Goal: Find specific page/section: Find specific page/section

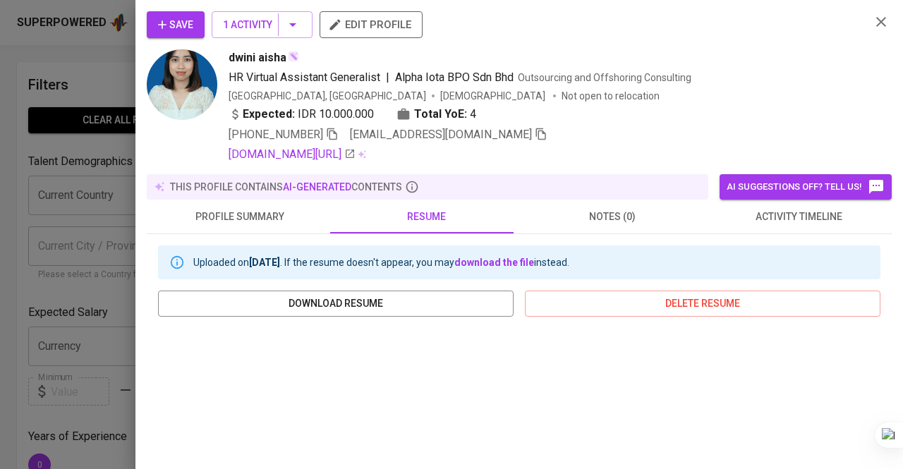
click at [61, 92] on div at bounding box center [451, 234] width 903 height 469
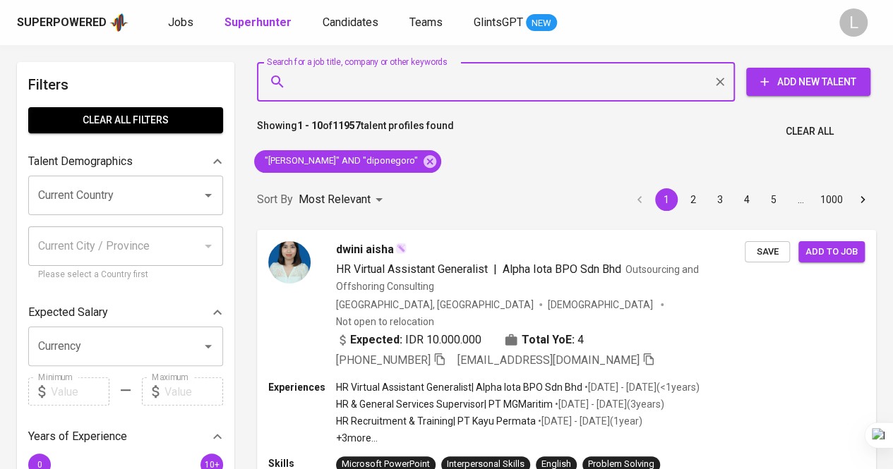
click at [491, 79] on input "Search for a job title, company or other keywords" at bounding box center [499, 81] width 416 height 27
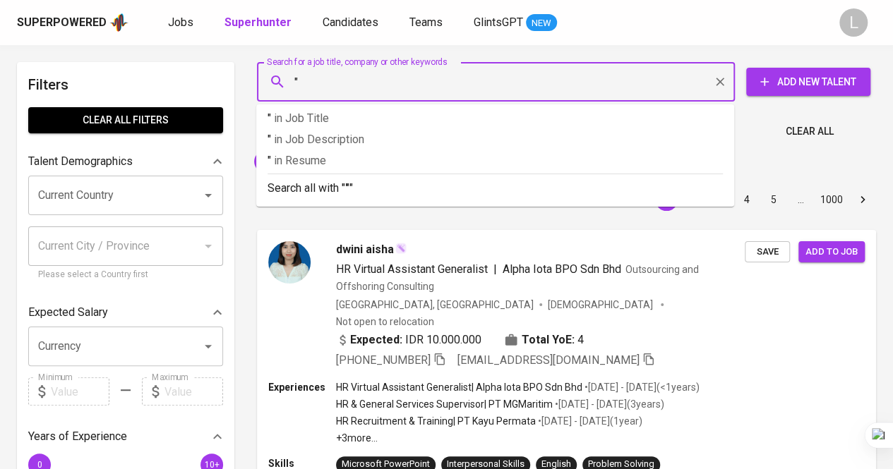
paste input "mizashintia"
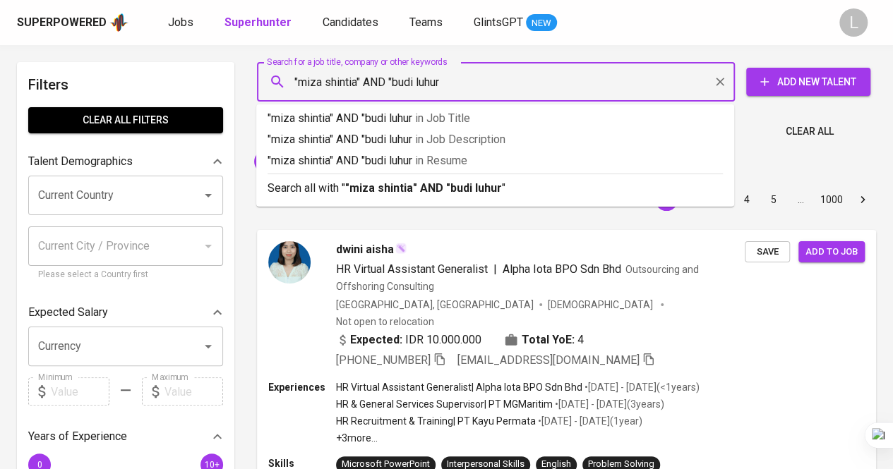
type input ""miza shintia" AND "budi luhur""
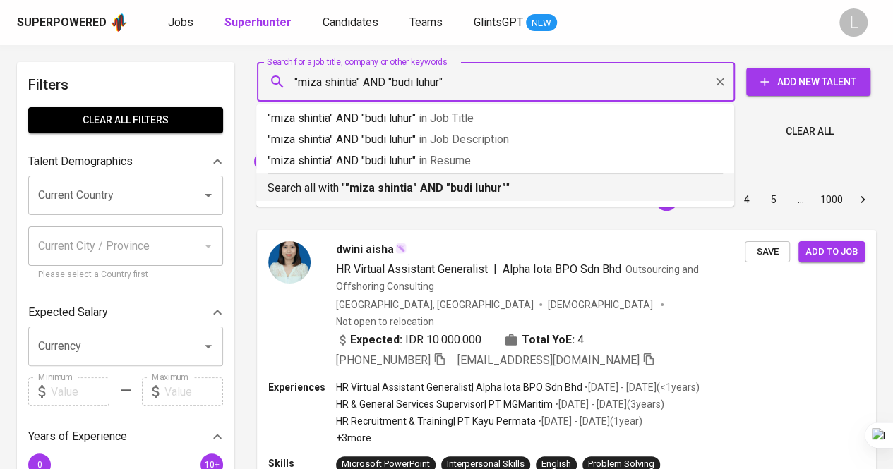
click at [465, 187] on b ""miza shintia" AND "budi luhur"" at bounding box center [425, 187] width 161 height 13
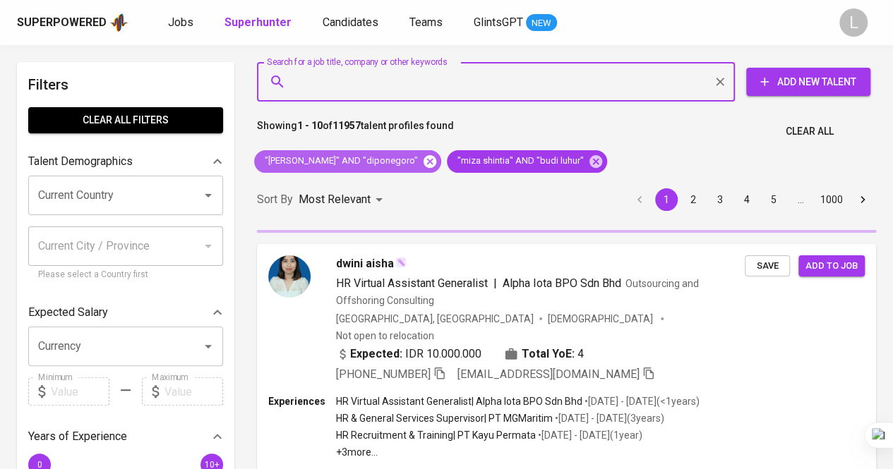
click at [422, 162] on icon at bounding box center [430, 162] width 16 height 16
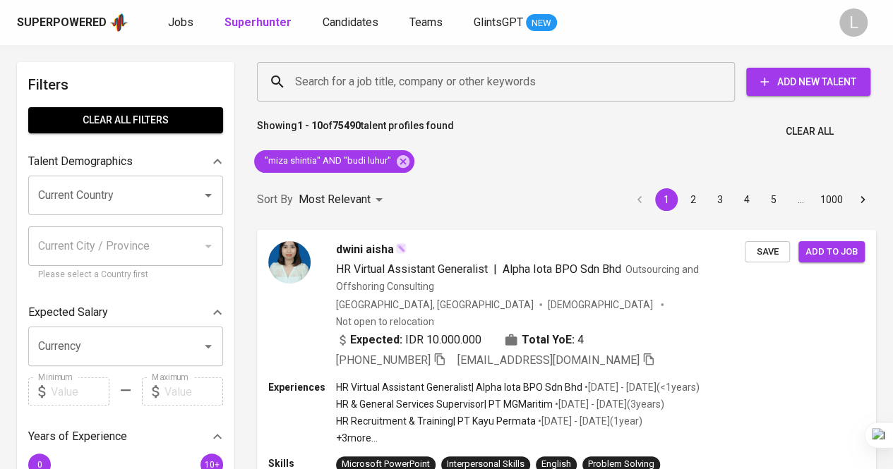
scroll to position [71, 0]
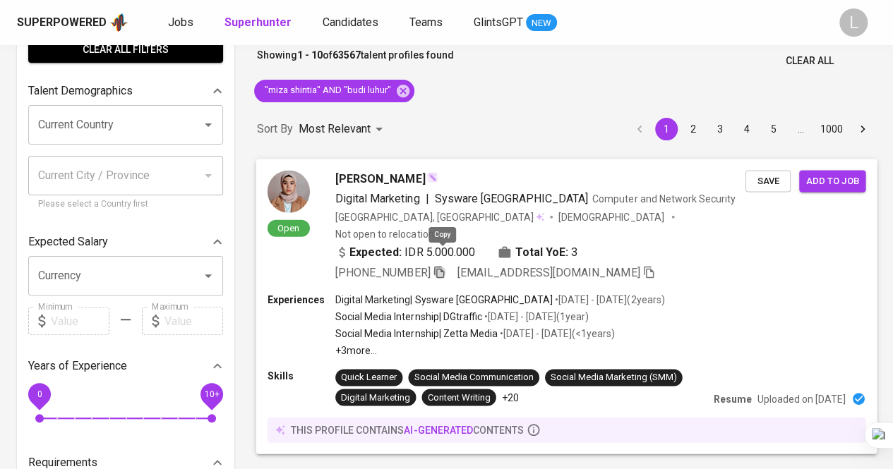
click at [443, 265] on icon "button" at bounding box center [439, 271] width 13 height 13
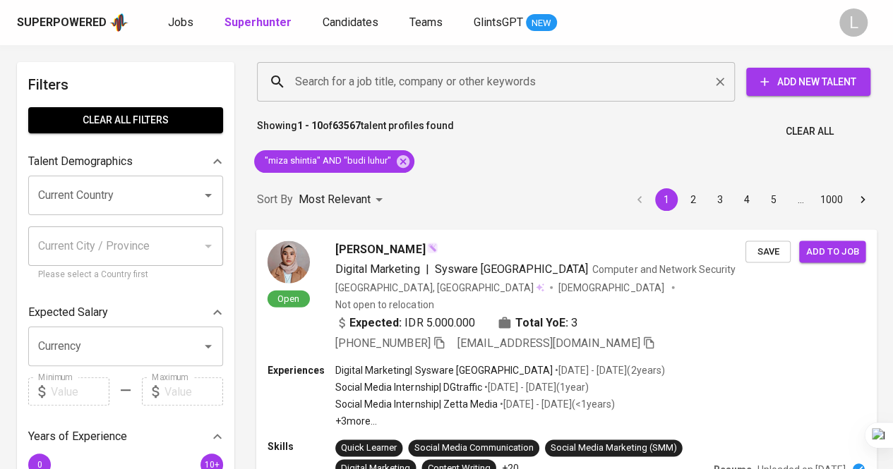
click at [392, 95] on div "Search for a job title, company or other keywords" at bounding box center [496, 82] width 478 height 40
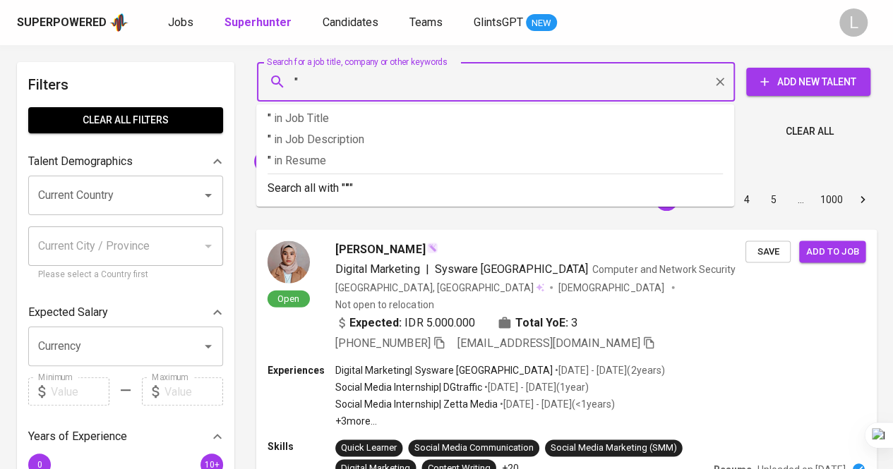
paste input "[PERSON_NAME] Yushriana [PERSON_NAME]"
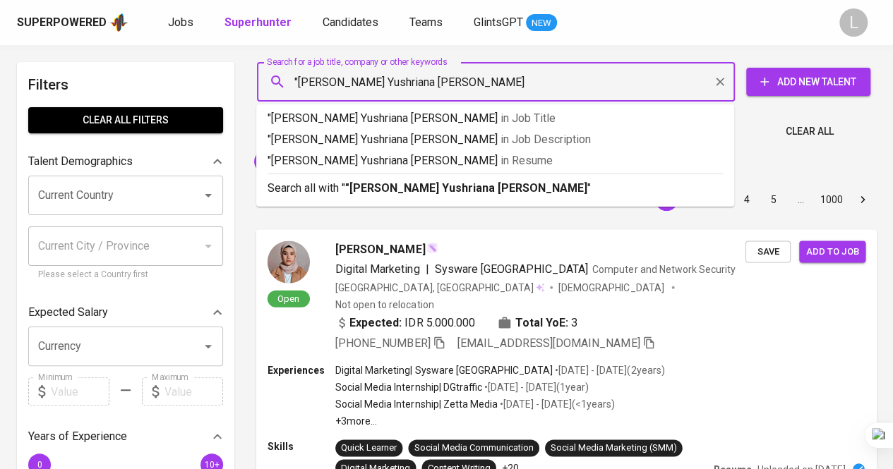
type input ""[PERSON_NAME] Yushriana [PERSON_NAME]""
click at [510, 187] on p "Search all with " "[PERSON_NAME] Yushriana [PERSON_NAME]" "" at bounding box center [494, 188] width 455 height 17
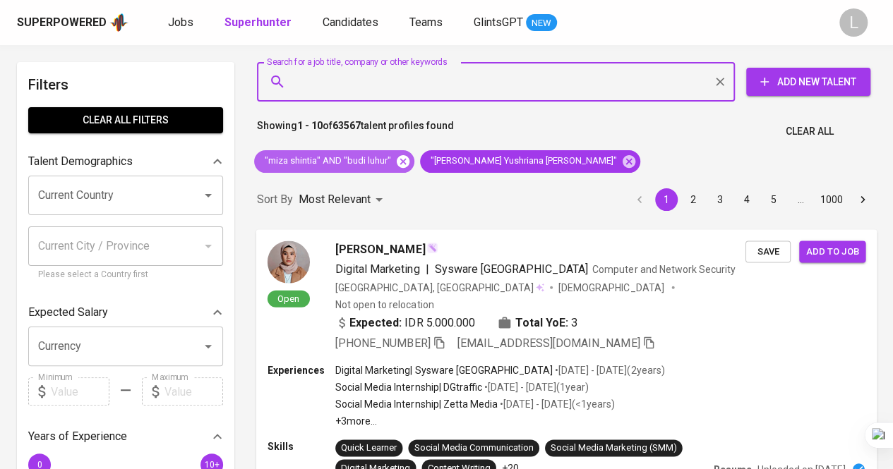
click at [402, 157] on icon at bounding box center [403, 161] width 13 height 13
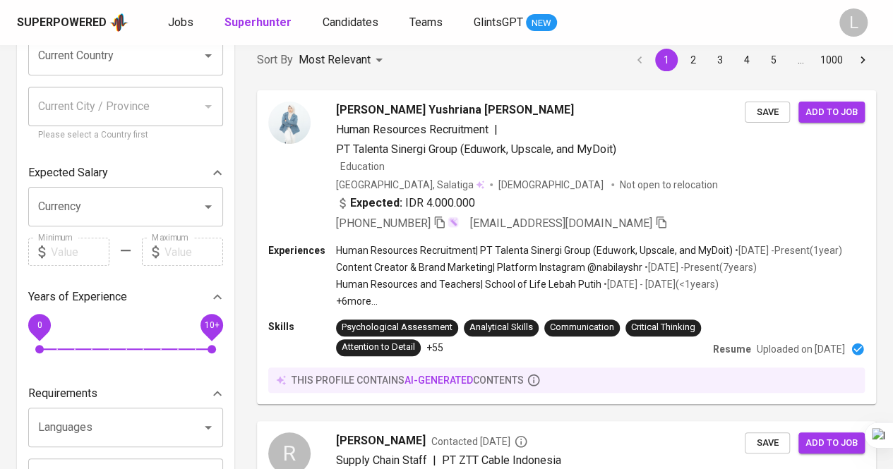
scroll to position [71, 0]
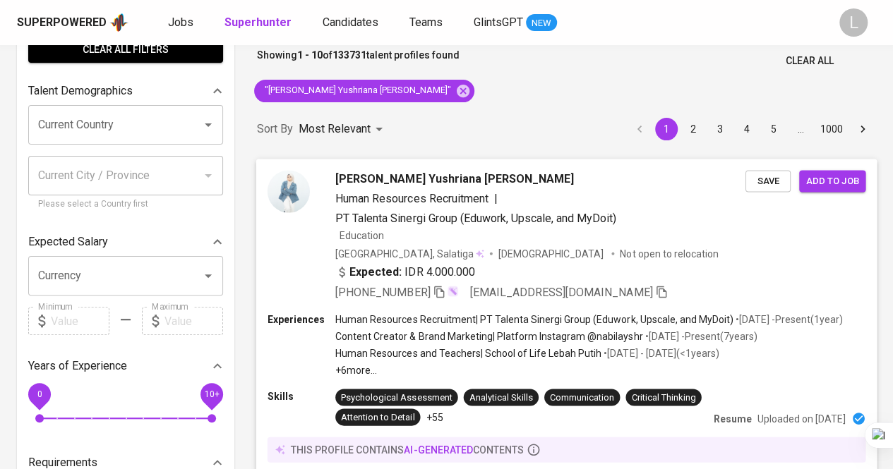
click at [407, 172] on span "[PERSON_NAME] Yushriana [PERSON_NAME]" at bounding box center [454, 178] width 239 height 17
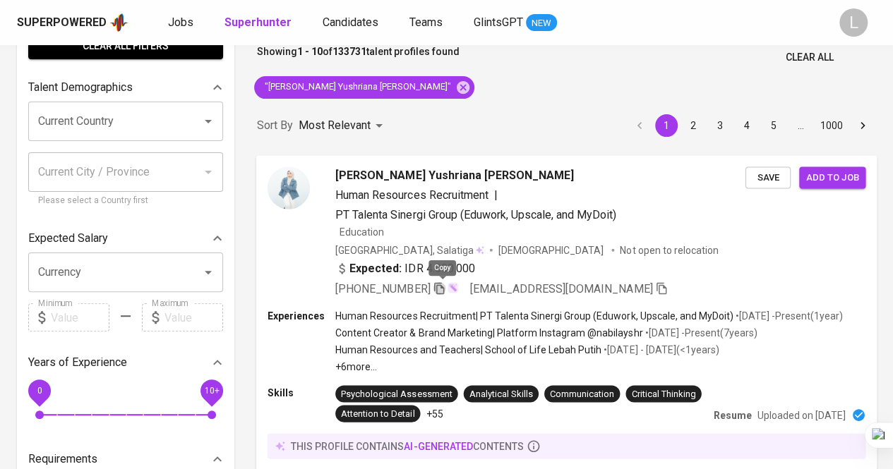
click at [442, 287] on icon "button" at bounding box center [439, 288] width 13 height 13
click at [377, 169] on span "[PERSON_NAME] Yushriana [PERSON_NAME]" at bounding box center [454, 175] width 239 height 17
